Goal: Task Accomplishment & Management: Manage account settings

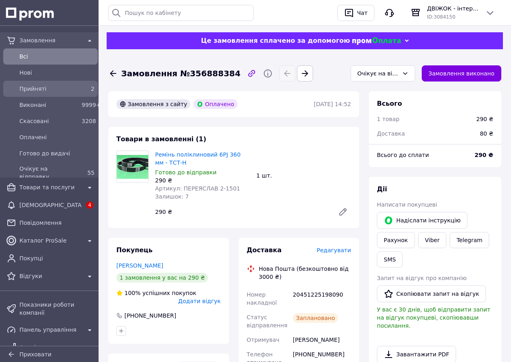
scroll to position [202, 0]
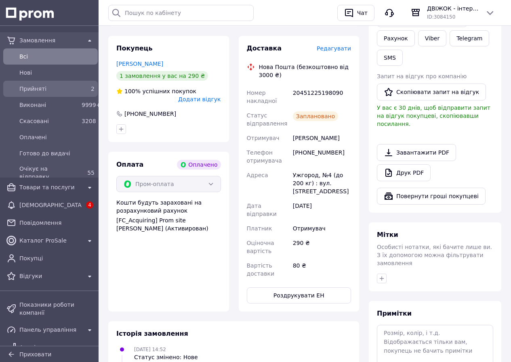
click at [66, 90] on span "Прийняті" at bounding box center [48, 89] width 59 height 8
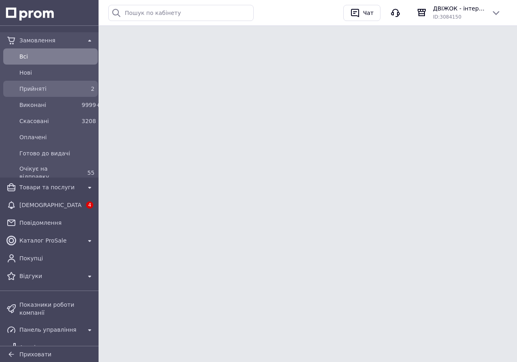
click at [66, 88] on span "Прийняті" at bounding box center [48, 89] width 59 height 8
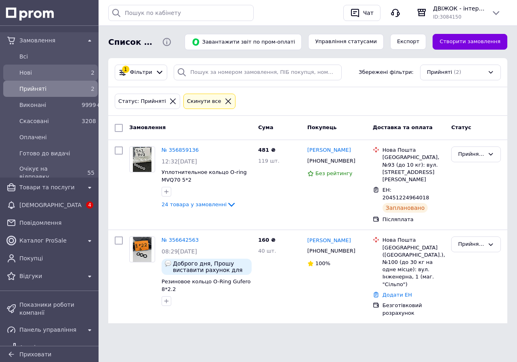
click at [72, 74] on span "Нові" at bounding box center [48, 73] width 59 height 8
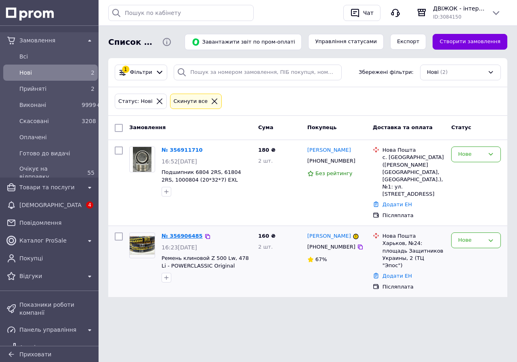
click at [178, 233] on link "№ 356906485" at bounding box center [181, 236] width 41 height 6
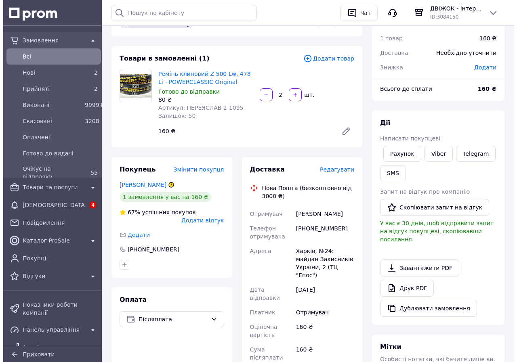
scroll to position [47, 0]
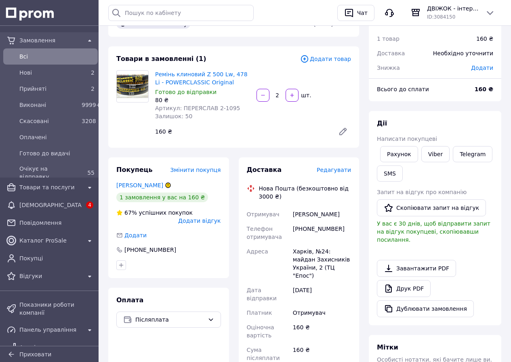
click at [331, 169] on span "Редагувати" at bounding box center [333, 170] width 34 height 6
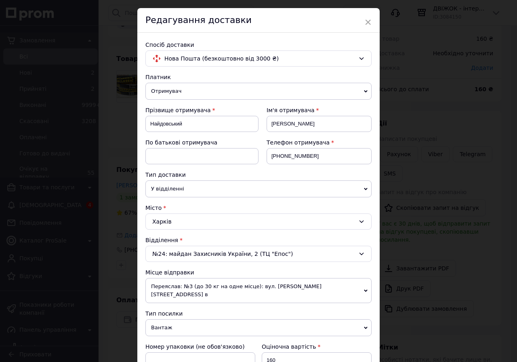
scroll to position [40, 0]
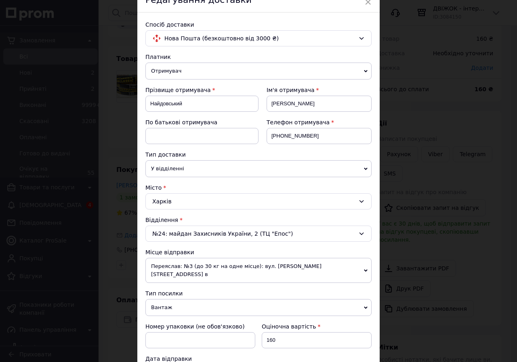
drag, startPoint x: 223, startPoint y: 273, endPoint x: 226, endPoint y: 271, distance: 4.2
click at [224, 272] on span "Переяслав: №3 (до 30 кг на одне місце): вул. [PERSON_NAME][STREET_ADDRESS] в" at bounding box center [258, 270] width 226 height 25
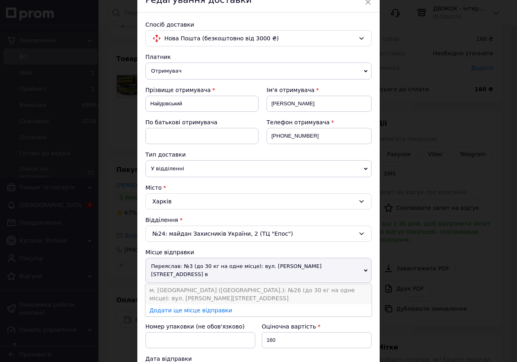
click at [211, 285] on li "м. [GEOGRAPHIC_DATA] ([GEOGRAPHIC_DATA].): №26 (до 30 кг на одне місце): вул. […" at bounding box center [258, 294] width 226 height 20
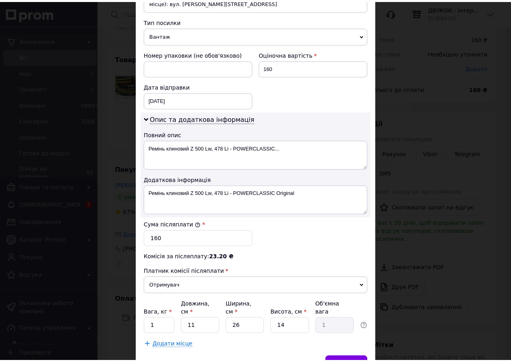
scroll to position [344, 0]
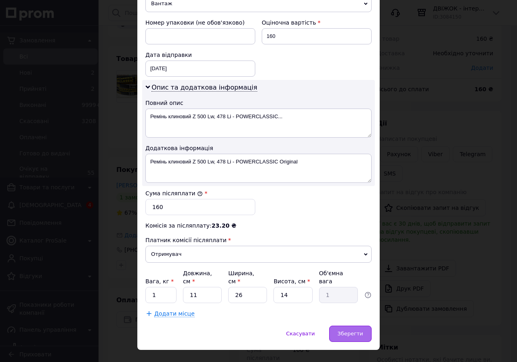
click at [345, 326] on div "Зберегти" at bounding box center [350, 334] width 42 height 16
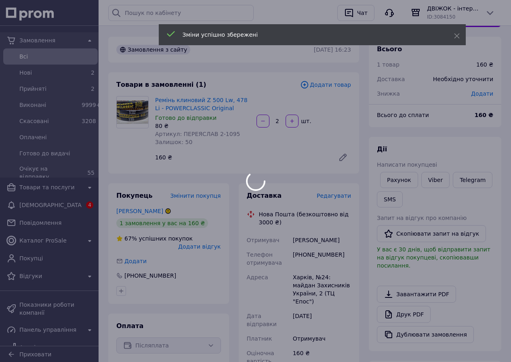
scroll to position [0, 0]
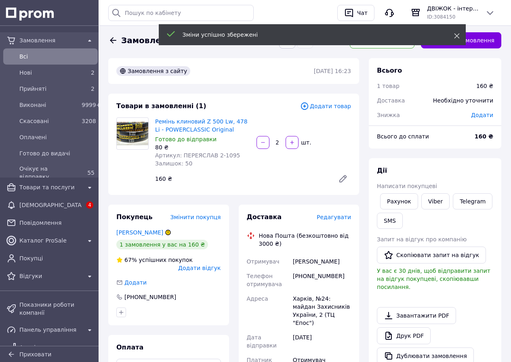
click at [457, 36] on use at bounding box center [456, 35] width 5 height 5
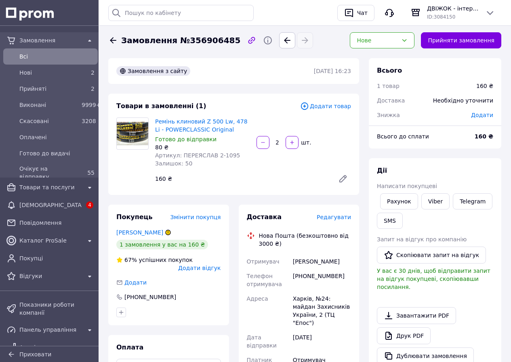
click at [460, 43] on div "Зміни успішно збережені" at bounding box center [312, 34] width 307 height 21
click at [451, 40] on button "Прийняти замовлення" at bounding box center [461, 40] width 80 height 16
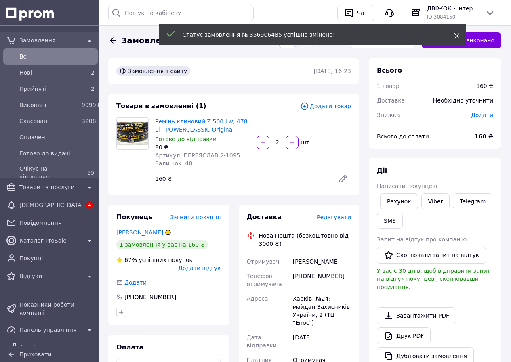
click at [457, 36] on icon at bounding box center [457, 36] width 6 height 6
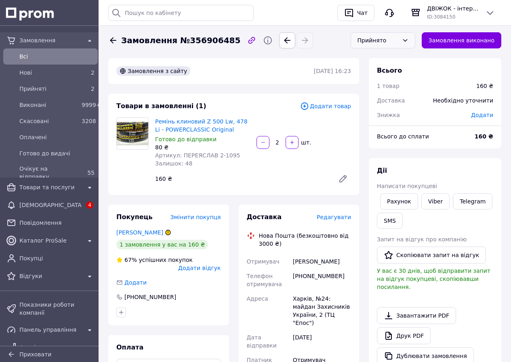
click at [387, 46] on div "Прийнято" at bounding box center [382, 40] width 65 height 16
click at [381, 101] on li "Очікує на відправку" at bounding box center [383, 107] width 64 height 24
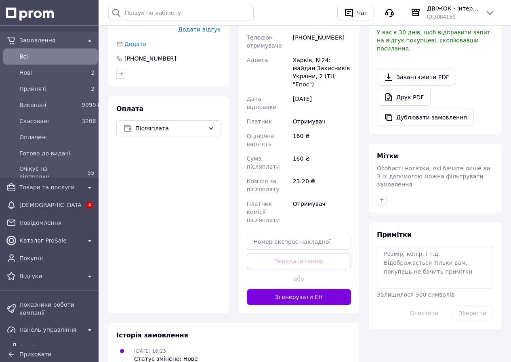
scroll to position [242, 0]
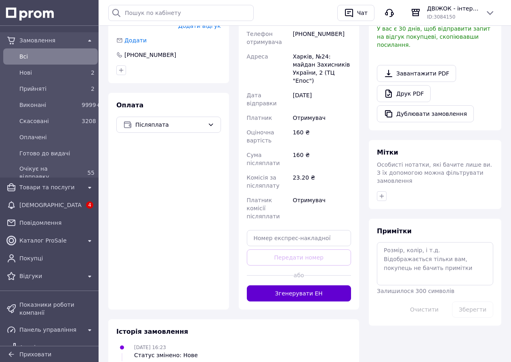
click at [322, 285] on button "Згенерувати ЕН" at bounding box center [299, 293] width 105 height 16
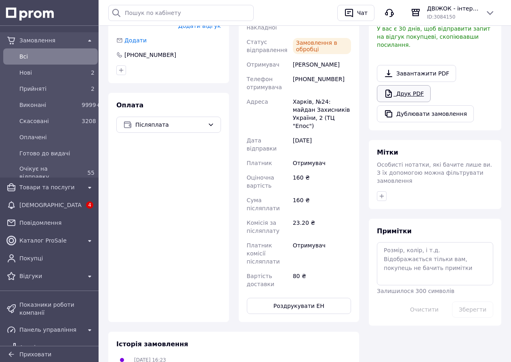
click at [414, 88] on link "Друк PDF" at bounding box center [404, 93] width 54 height 17
click at [336, 298] on button "Роздрукувати ЕН" at bounding box center [299, 306] width 105 height 16
click at [76, 75] on div "Нові" at bounding box center [49, 72] width 62 height 11
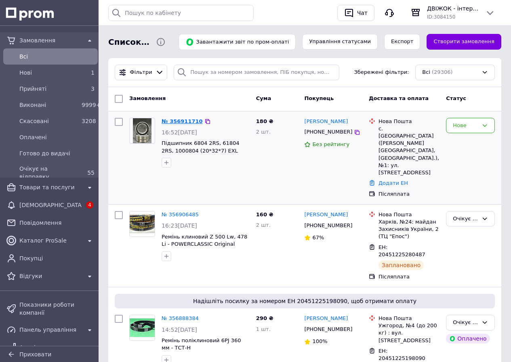
click at [183, 123] on link "№ 356911710" at bounding box center [181, 121] width 41 height 6
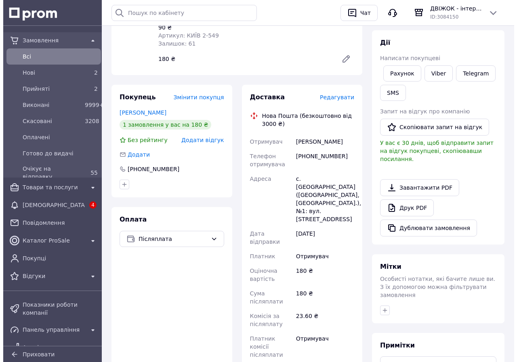
scroll to position [121, 0]
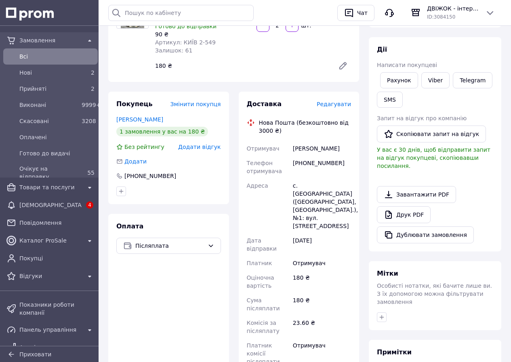
click at [336, 101] on span "Редагувати" at bounding box center [333, 104] width 34 height 6
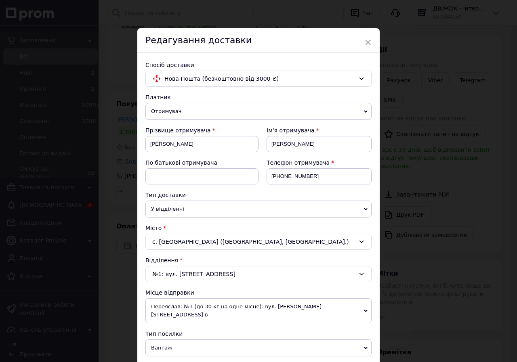
click at [197, 304] on span "Переяслав: №3 (до 30 кг на одне місце): вул. [PERSON_NAME][STREET_ADDRESS] в" at bounding box center [258, 310] width 226 height 25
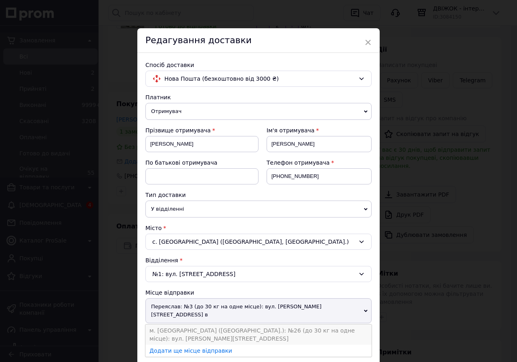
click at [189, 324] on li "м. [GEOGRAPHIC_DATA] ([GEOGRAPHIC_DATA].): №26 (до 30 кг на одне місце): вул. […" at bounding box center [258, 334] width 226 height 20
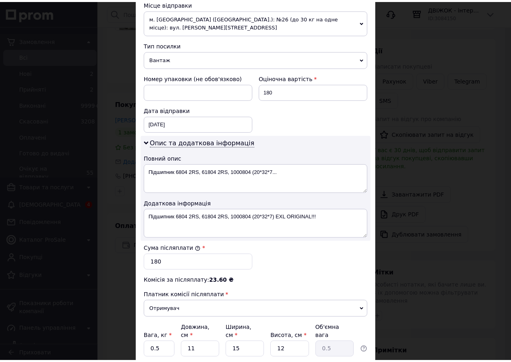
scroll to position [344, 0]
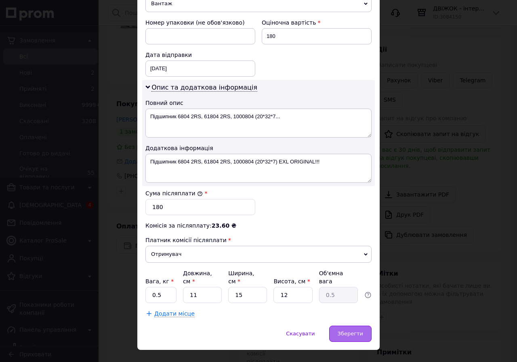
click at [354, 331] on span "Зберегти" at bounding box center [349, 334] width 25 height 6
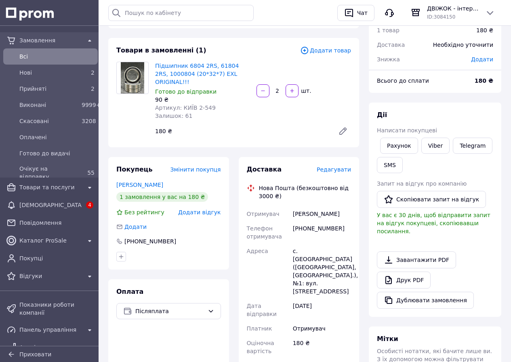
scroll to position [0, 0]
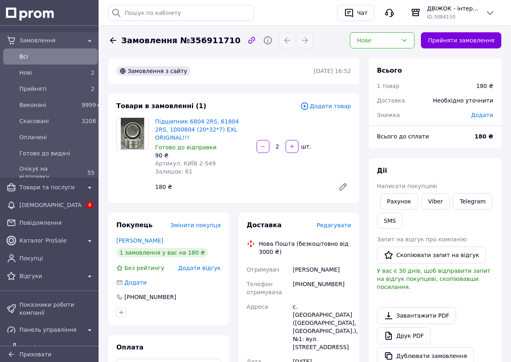
click at [448, 36] on button "Прийняти замовлення" at bounding box center [461, 40] width 80 height 16
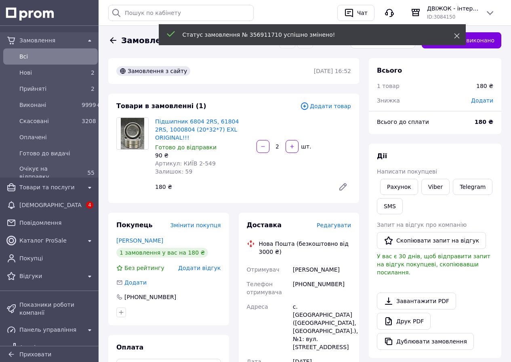
click at [456, 33] on icon at bounding box center [457, 36] width 6 height 6
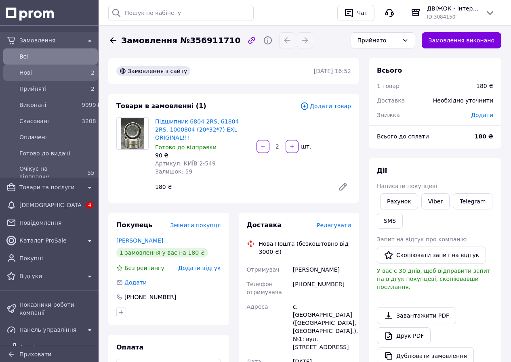
click at [84, 80] on link "Нові 2" at bounding box center [50, 73] width 101 height 16
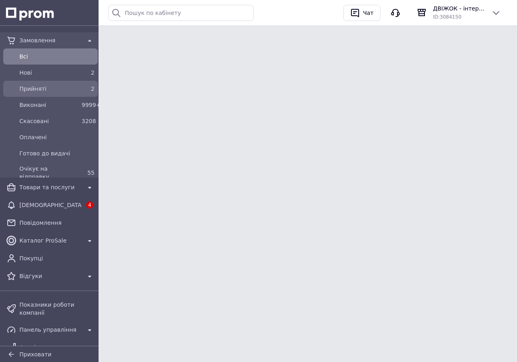
click at [69, 91] on span "Прийняті" at bounding box center [48, 89] width 59 height 8
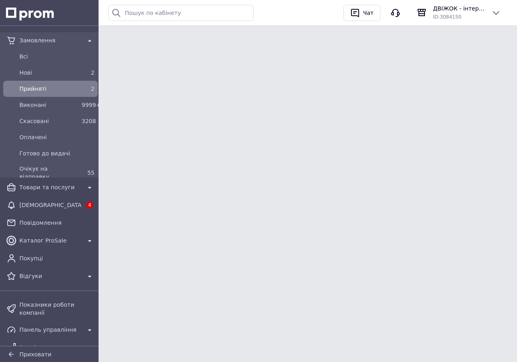
click at [72, 91] on span "Прийняті" at bounding box center [48, 89] width 59 height 8
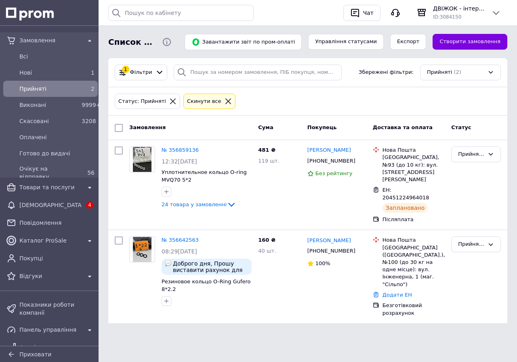
click at [306, 349] on html "Замовлення Всi Нові 1 Прийняті 2 Виконані 9999+ Скасовані 3208 Оплачені Готово …" at bounding box center [258, 174] width 517 height 349
